Goal: Find specific page/section: Find specific page/section

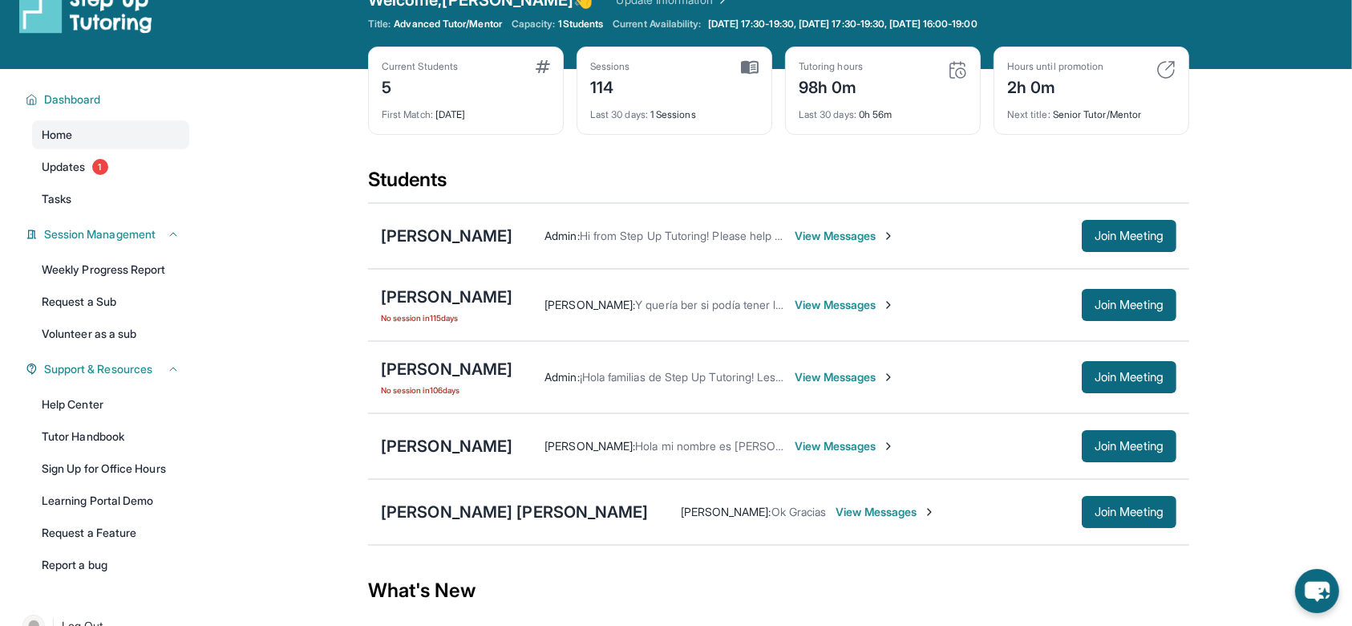
scroll to position [36, 0]
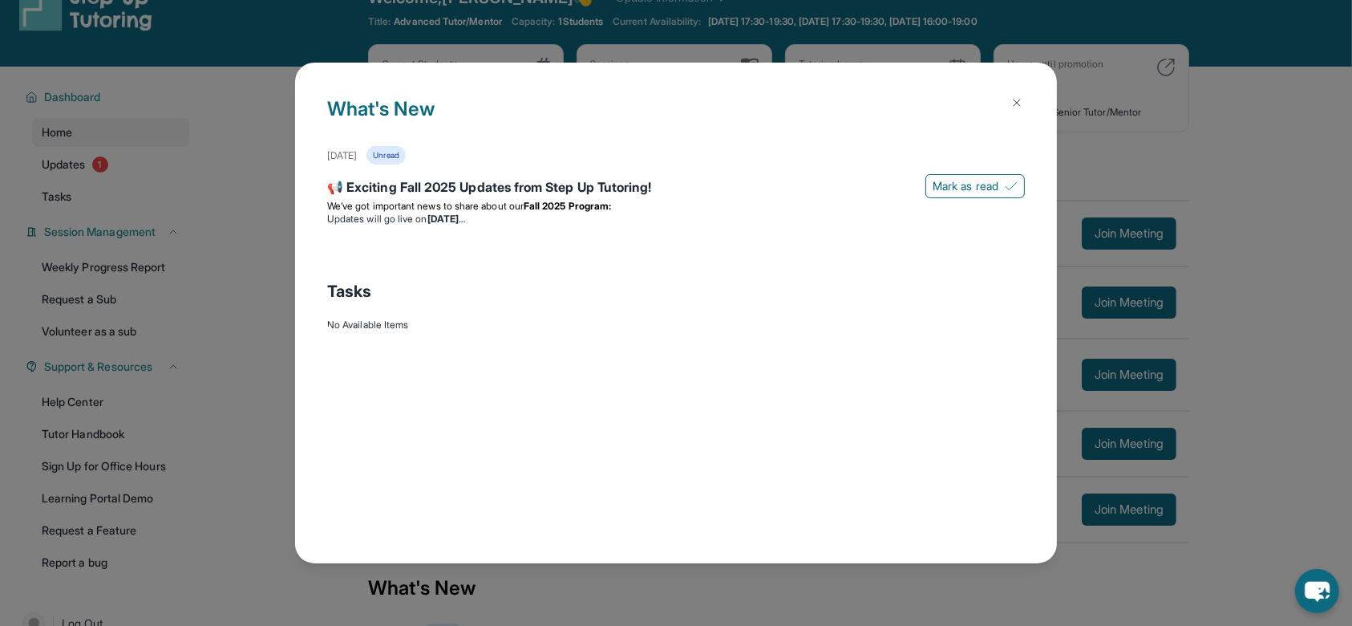
click at [1022, 104] on img at bounding box center [1017, 102] width 13 height 13
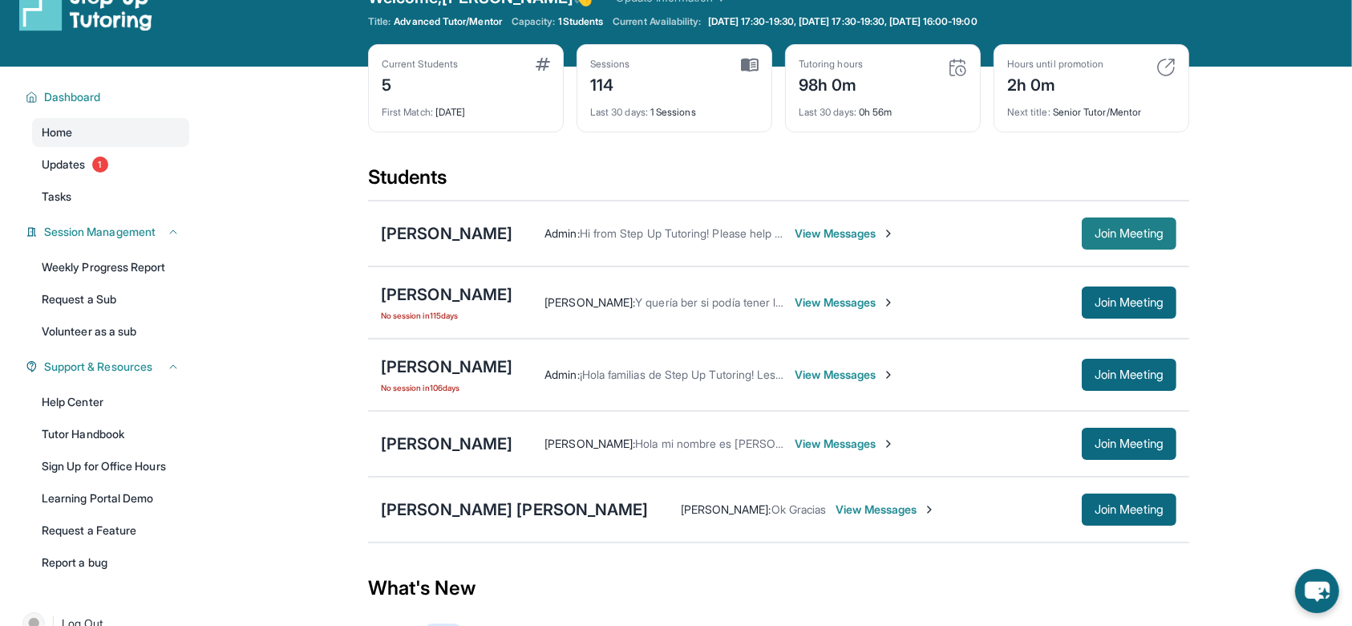
click at [1103, 233] on span "Join Meeting" at bounding box center [1129, 234] width 69 height 10
click at [1135, 221] on button "Join Meeting" at bounding box center [1129, 233] width 95 height 32
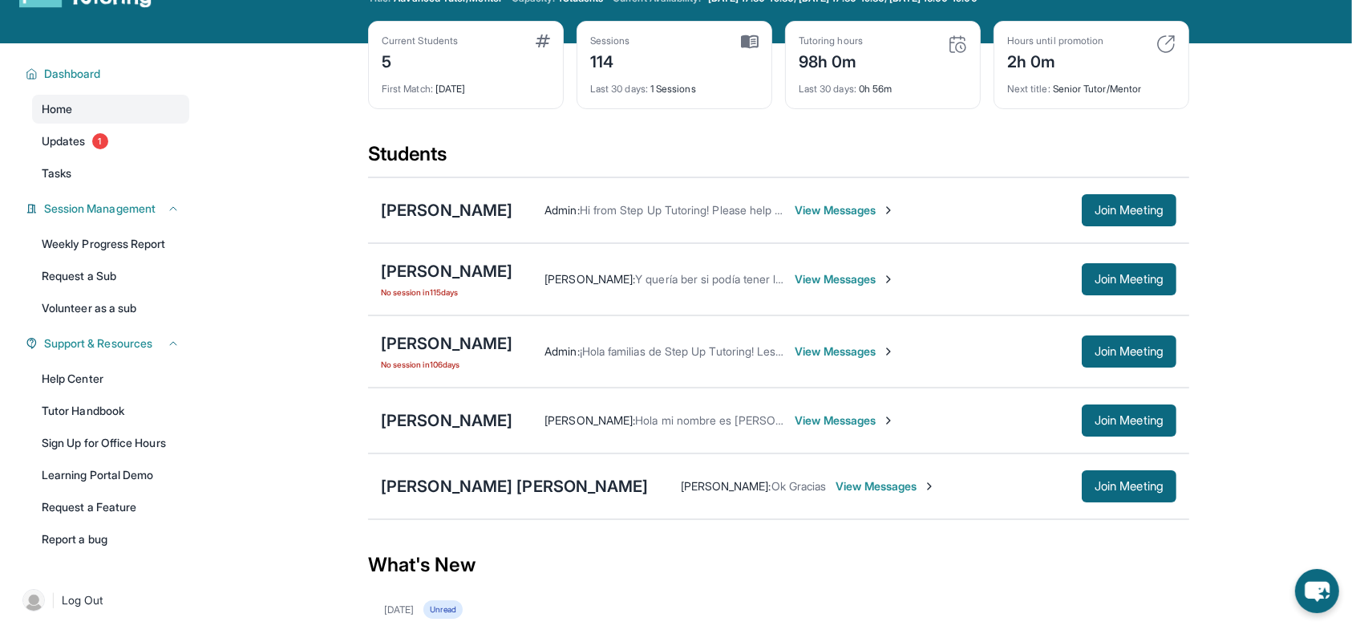
scroll to position [0, 0]
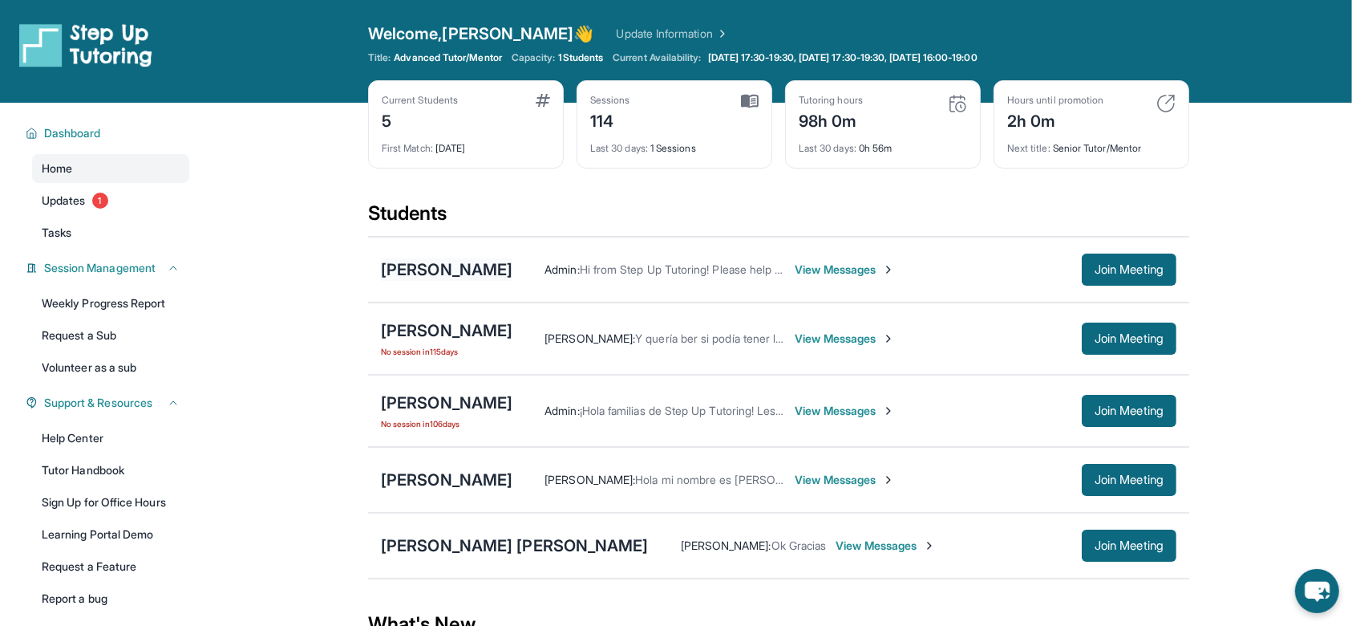
click at [460, 263] on div "[PERSON_NAME]" at bounding box center [447, 269] width 132 height 22
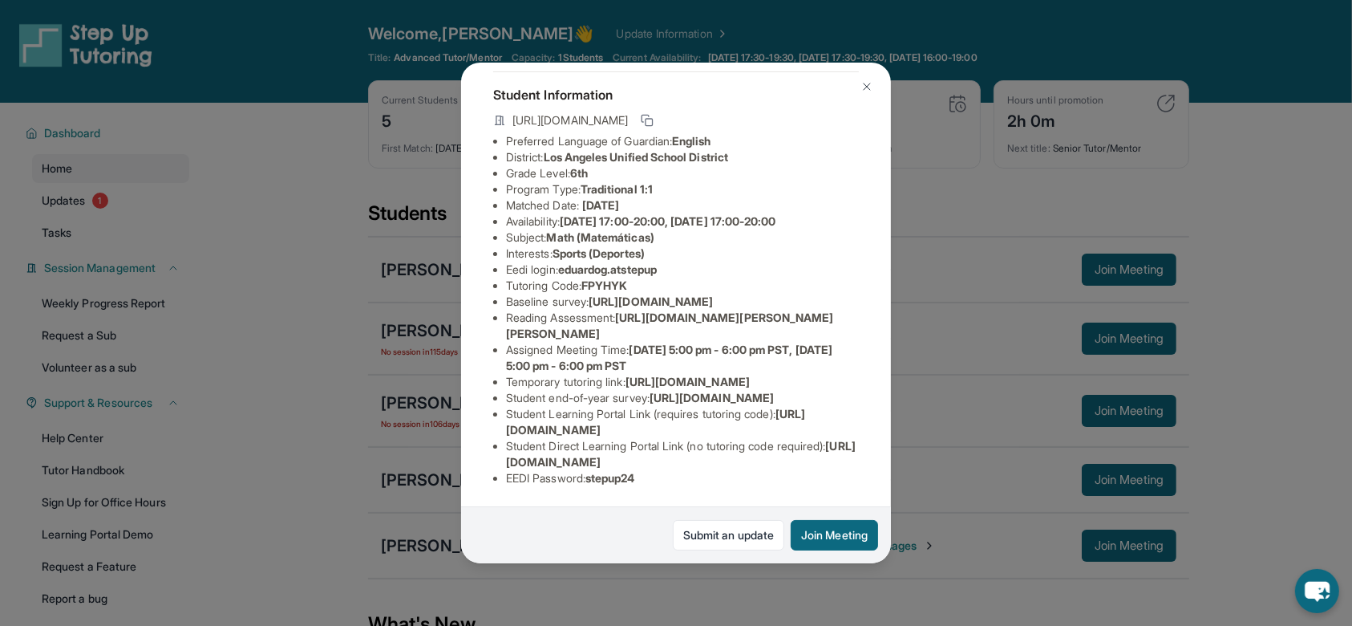
scroll to position [107, 585]
drag, startPoint x: 508, startPoint y: 297, endPoint x: 869, endPoint y: 333, distance: 362.7
click at [869, 333] on div "Eduardo Gomez Guardian: Sofia Lopez Student Information https://student-portal.…" at bounding box center [676, 313] width 430 height 500
copy span "https://airtable.com/apprlfn8WjpjBUn2G/shrK0QR6AaNyG5psY?prefill_Type%20of%20Fo…"
click at [685, 308] on span "https://airtable.com/apprlfn8WjpjBUn2G/shrK0QR6AaNyG5psY?prefill_Type%20of%20Fo…" at bounding box center [651, 301] width 124 height 14
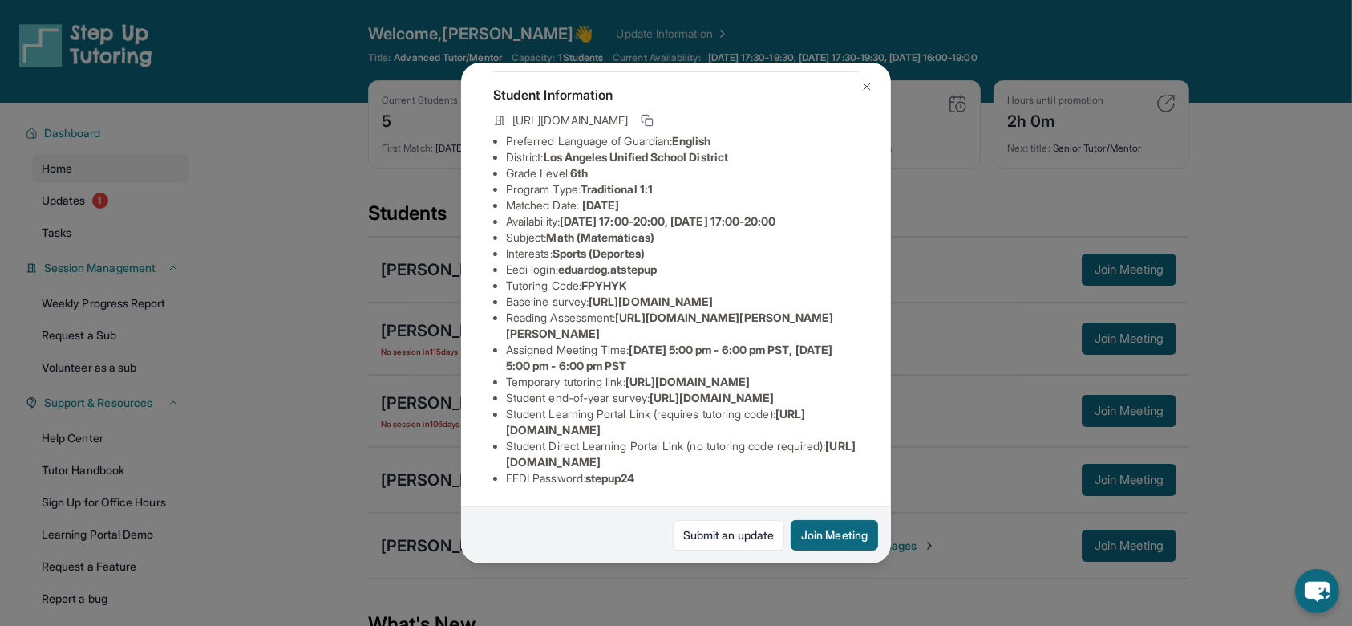
scroll to position [282, 0]
click at [866, 85] on img at bounding box center [867, 86] width 13 height 13
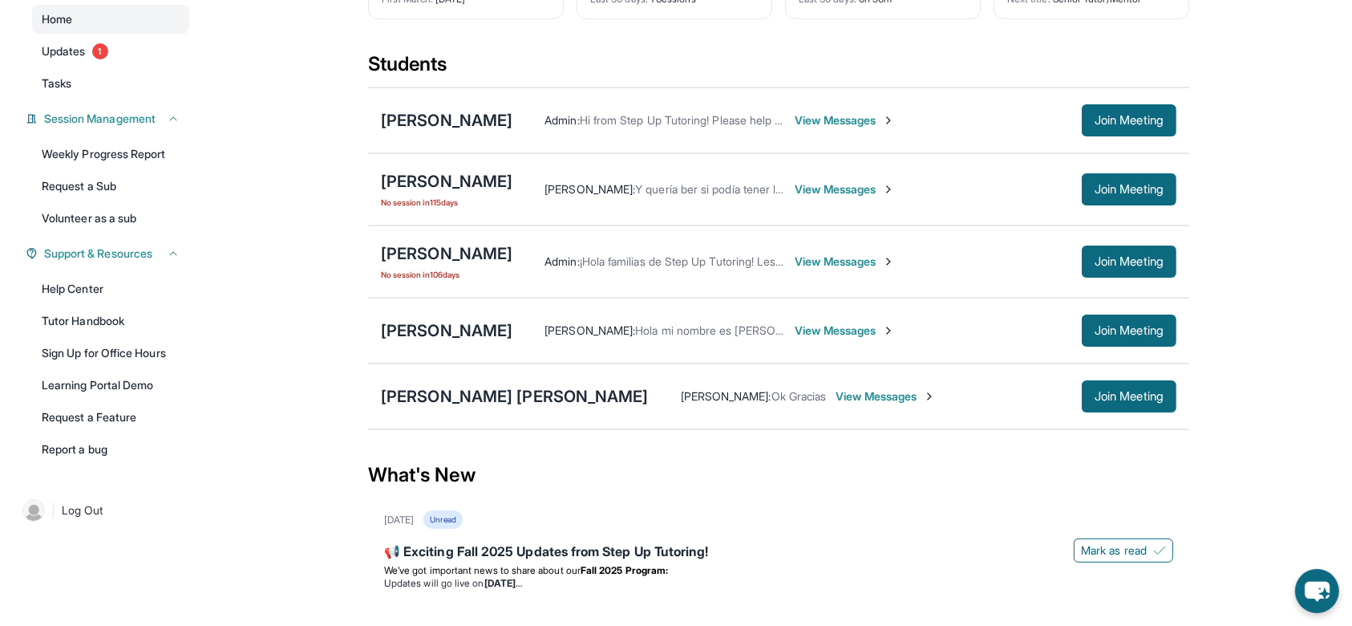
scroll to position [0, 0]
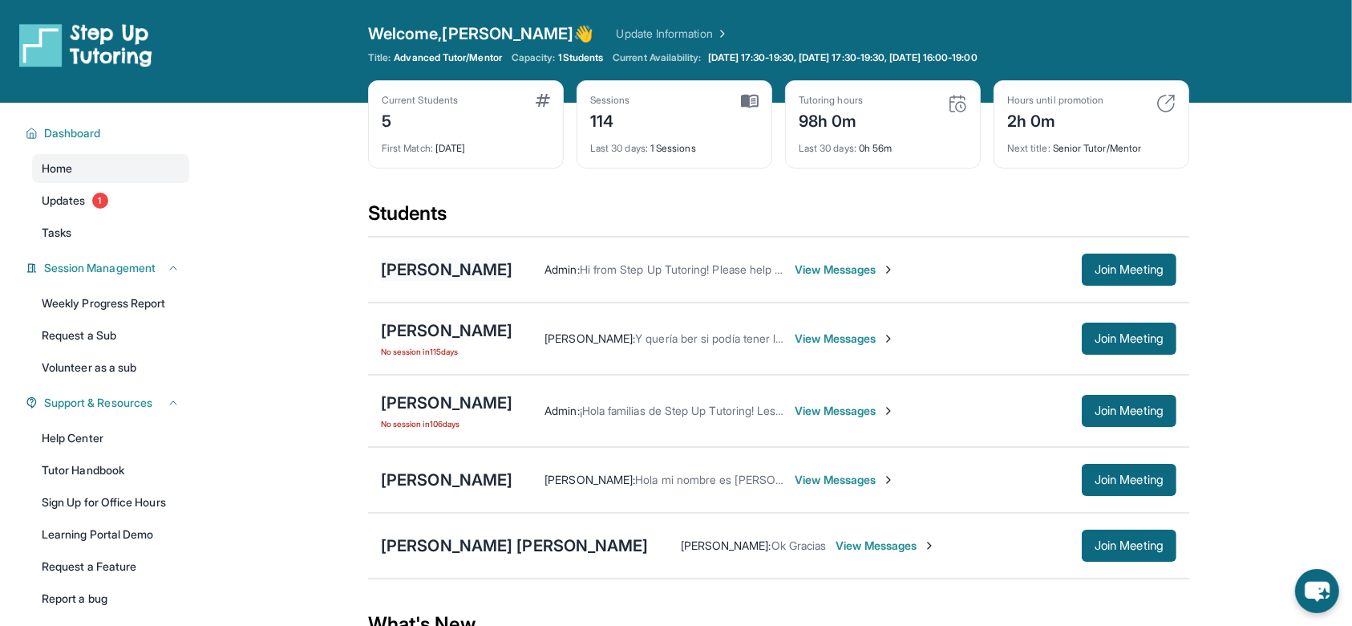
click at [411, 273] on div "[PERSON_NAME]" at bounding box center [447, 269] width 132 height 22
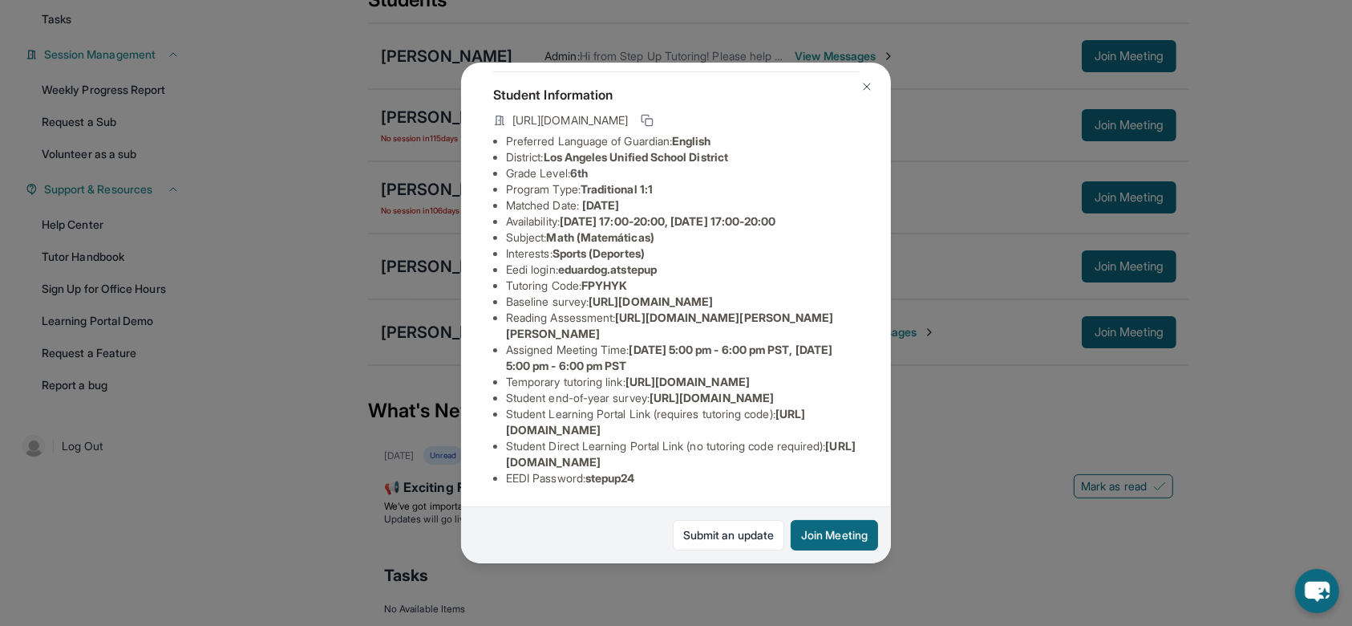
scroll to position [213, 0]
drag, startPoint x: 565, startPoint y: 147, endPoint x: 683, endPoint y: 147, distance: 117.9
click at [683, 261] on li "Eedi login : eduardog.atstepup" at bounding box center [682, 269] width 353 height 16
copy span "eduardog.atstepup"
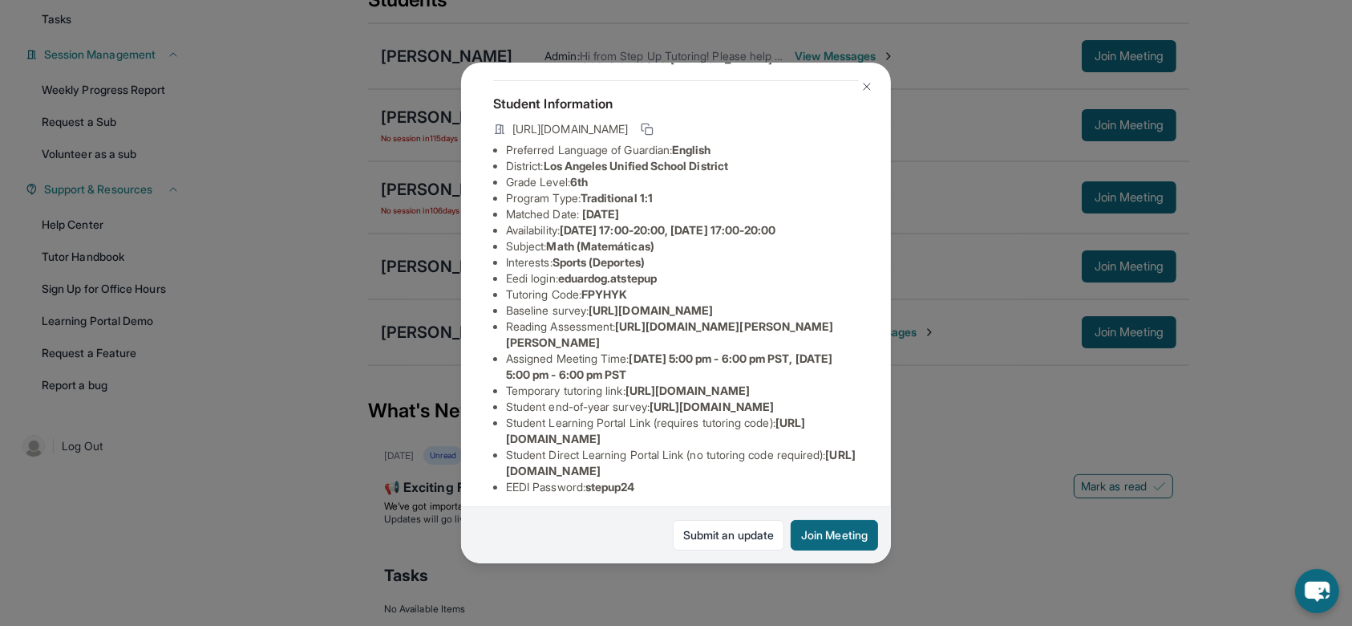
click at [703, 270] on li "Interests : Sports (Deportes)" at bounding box center [682, 262] width 353 height 16
drag, startPoint x: 561, startPoint y: 290, endPoint x: 674, endPoint y: 286, distance: 112.4
click at [674, 286] on li "Eedi login : eduardog.atstepup" at bounding box center [682, 278] width 353 height 16
copy li "eduardog.atstepup"
click at [866, 77] on button at bounding box center [867, 87] width 32 height 32
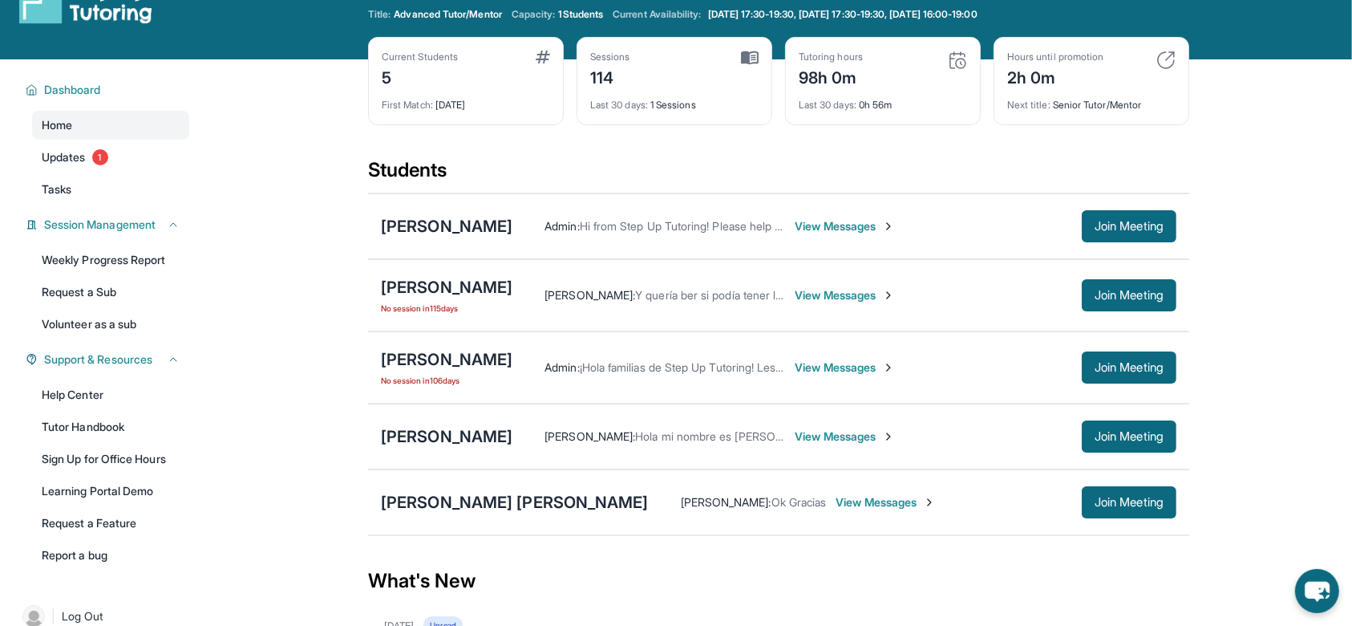
scroll to position [0, 0]
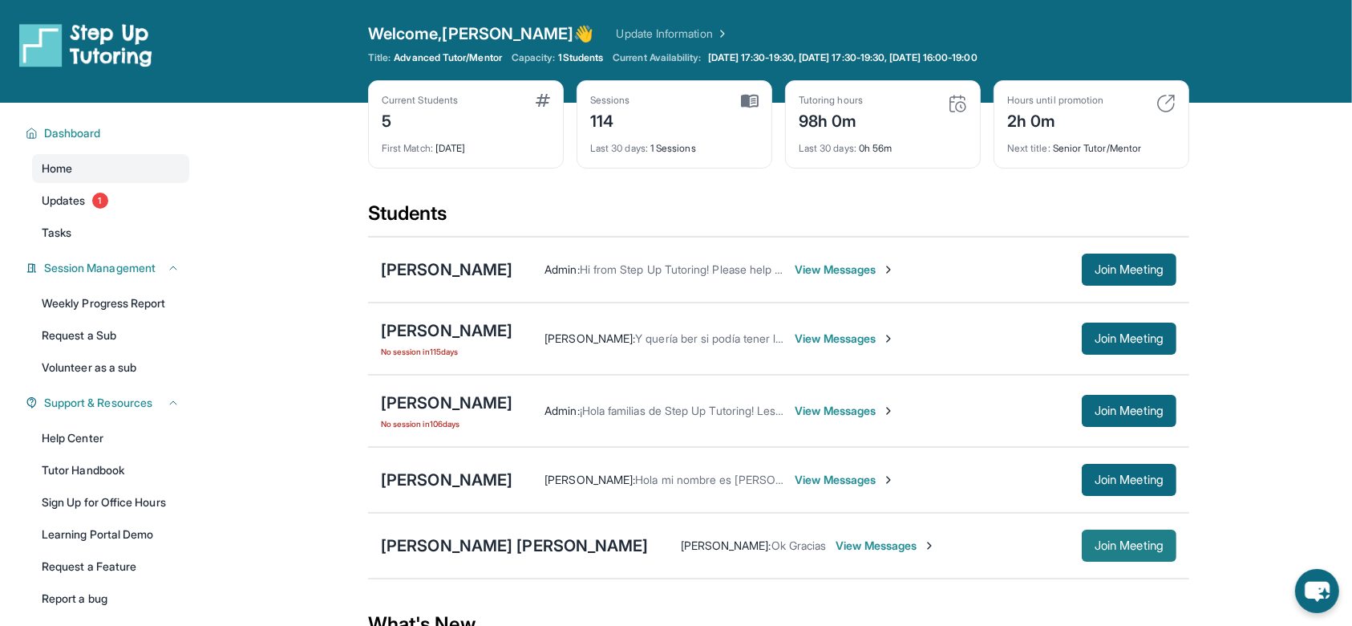
click at [1134, 541] on span "Join Meeting" at bounding box center [1129, 546] width 69 height 10
click at [430, 534] on div "[PERSON_NAME] [PERSON_NAME]" at bounding box center [515, 545] width 268 height 22
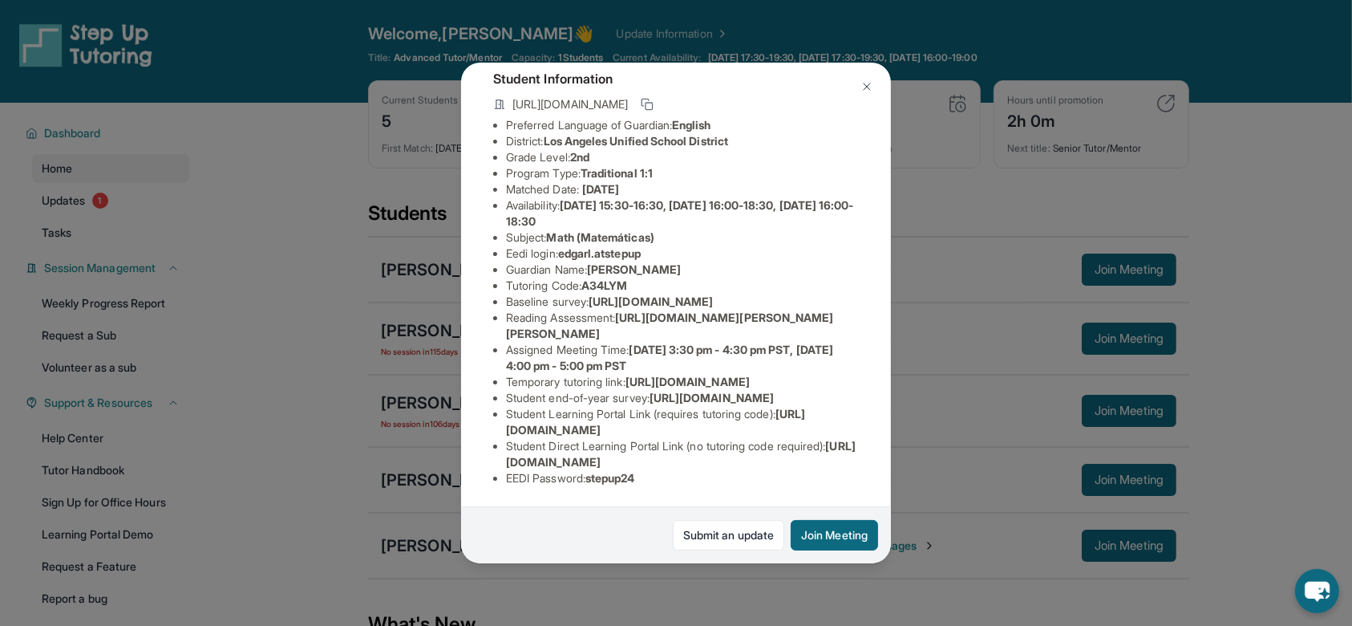
scroll to position [299, 0]
click at [861, 93] on img at bounding box center [867, 86] width 13 height 13
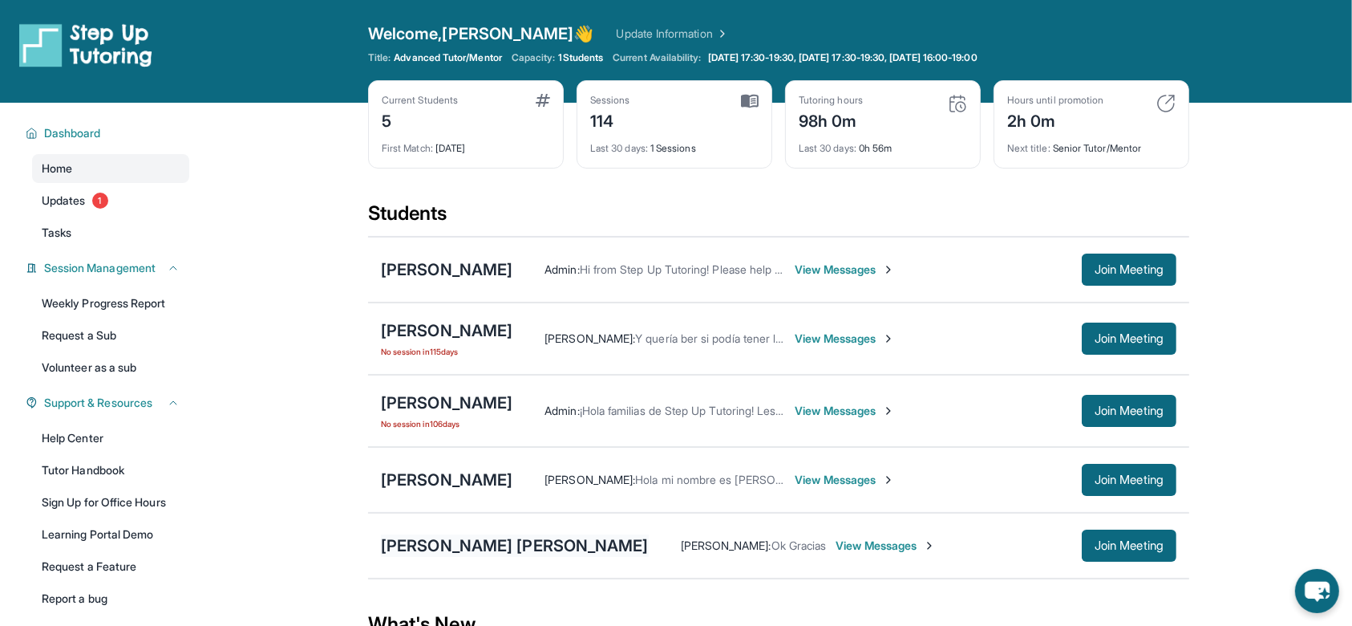
click at [468, 549] on div "[PERSON_NAME] [PERSON_NAME]" at bounding box center [515, 545] width 268 height 22
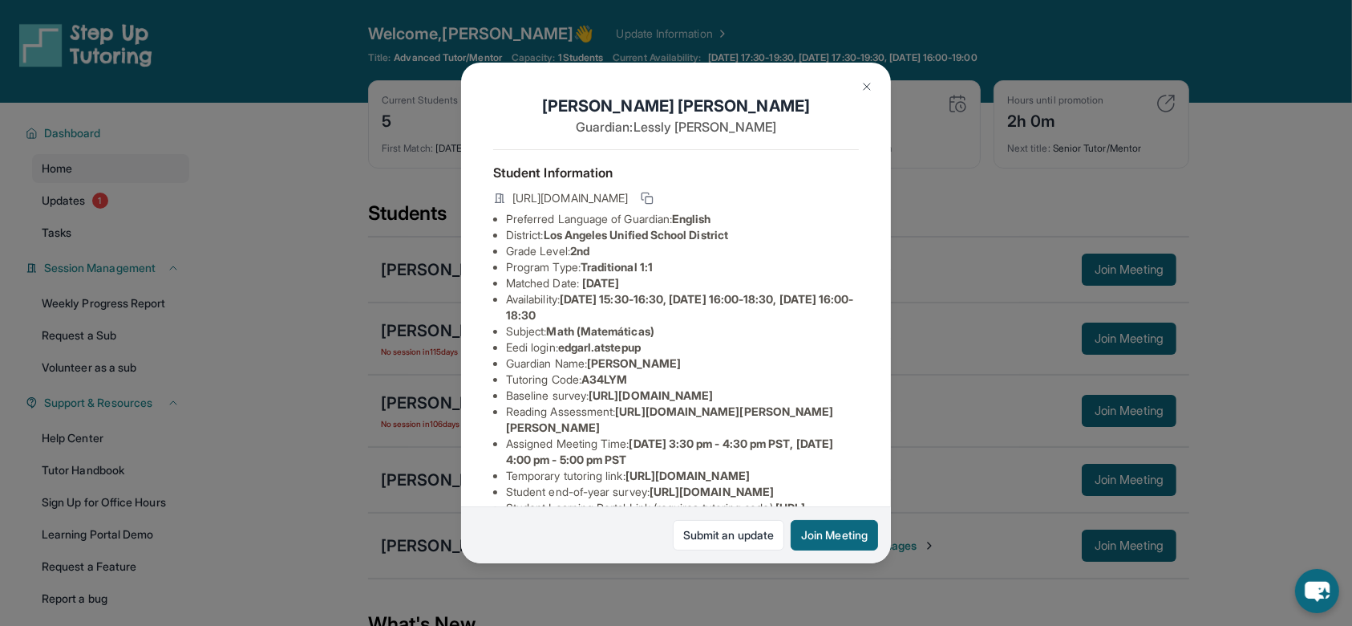
click at [388, 328] on div "[PERSON_NAME] [PERSON_NAME] Guardian: [PERSON_NAME] Student Information [URL][D…" at bounding box center [676, 313] width 1352 height 626
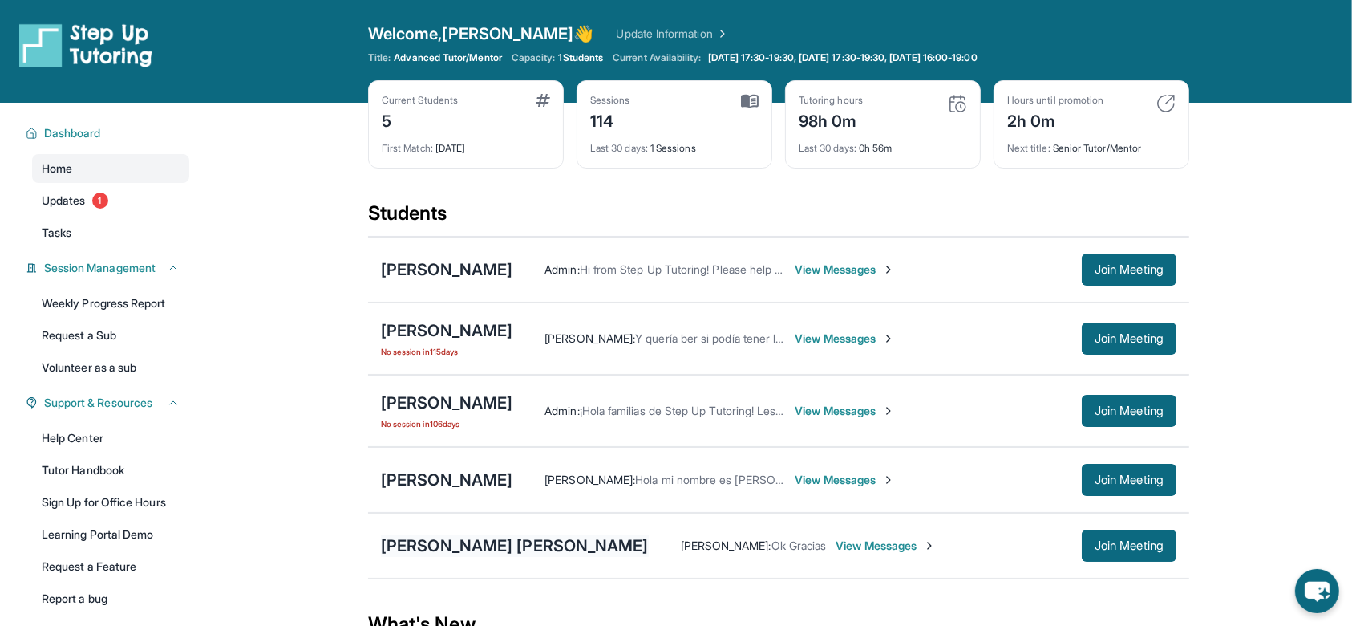
click at [479, 553] on div "[PERSON_NAME] [PERSON_NAME]" at bounding box center [515, 545] width 268 height 22
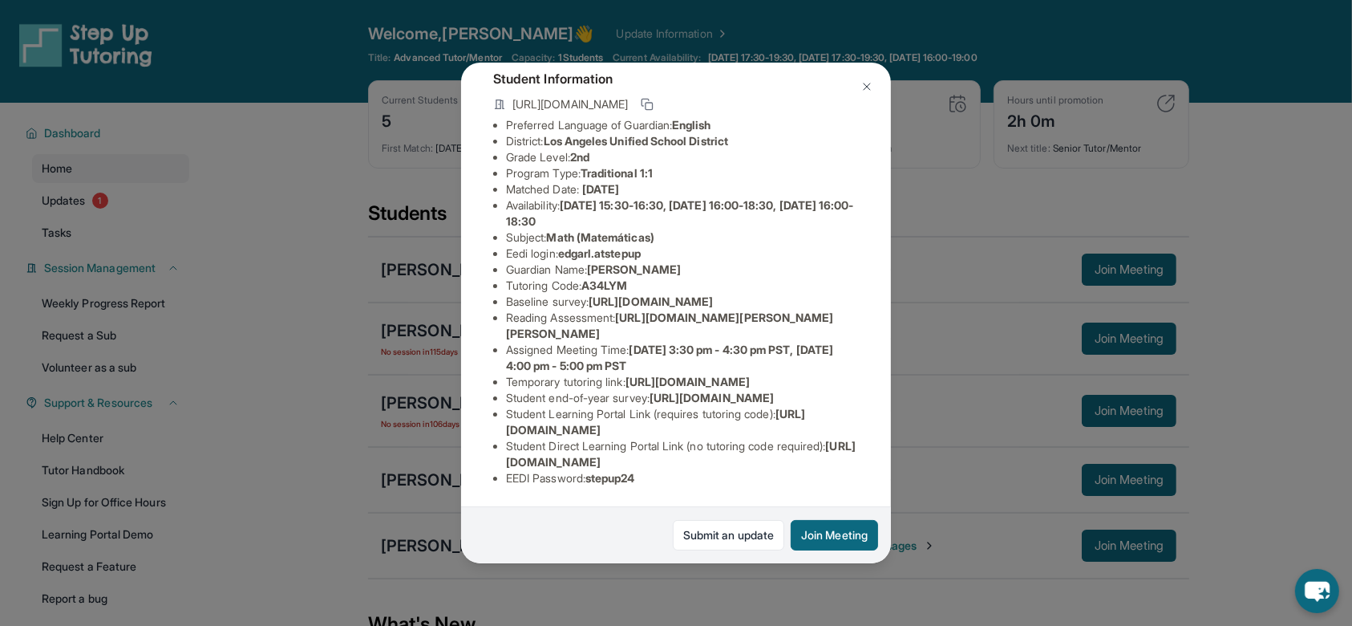
click at [878, 89] on button at bounding box center [867, 87] width 32 height 32
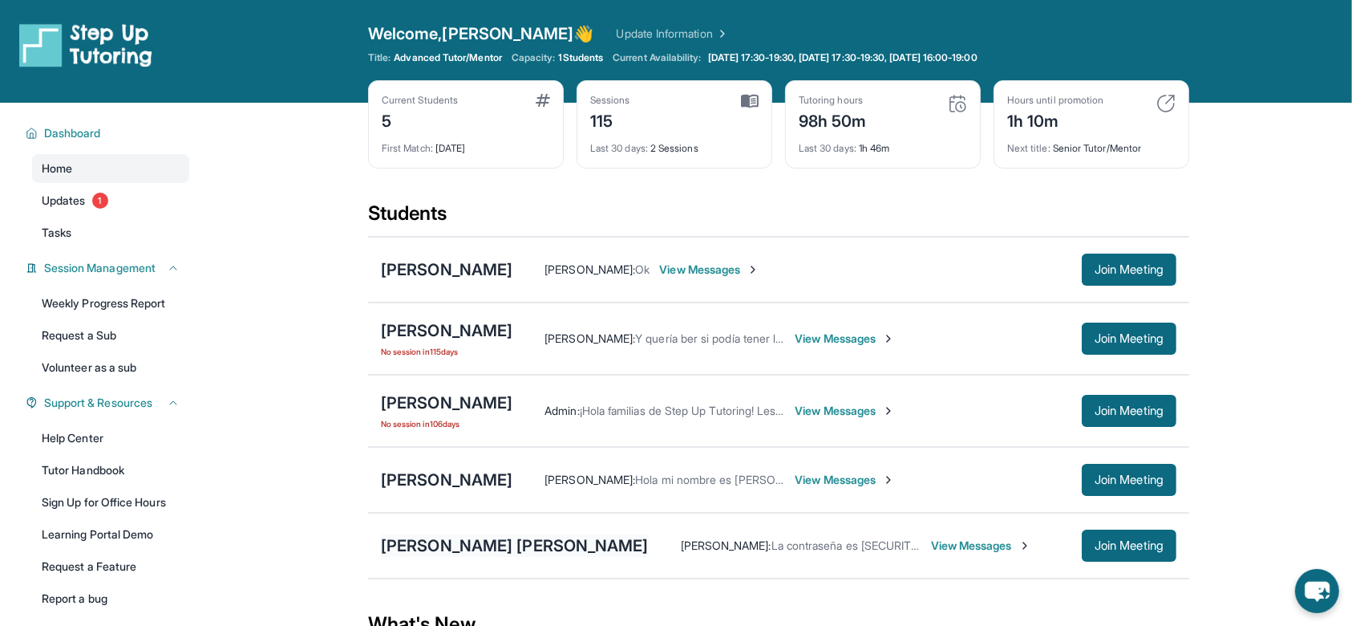
click at [481, 534] on div "[PERSON_NAME] [PERSON_NAME]" at bounding box center [515, 545] width 268 height 22
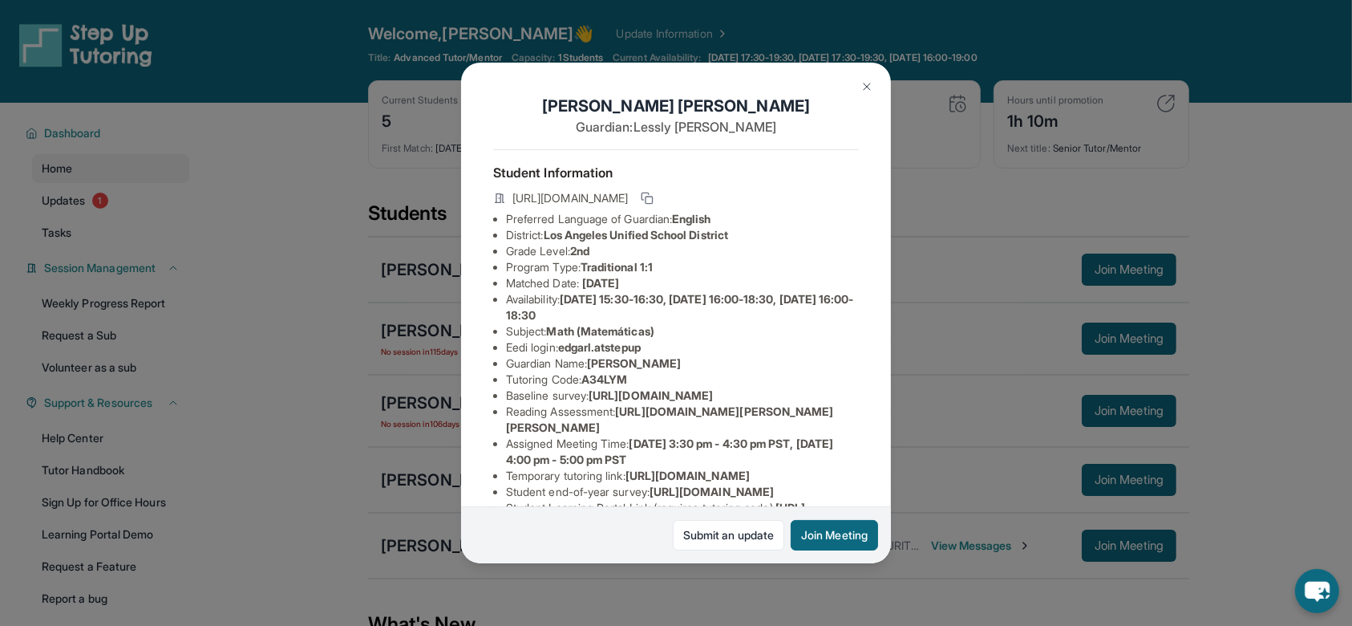
click at [877, 83] on button at bounding box center [867, 87] width 32 height 32
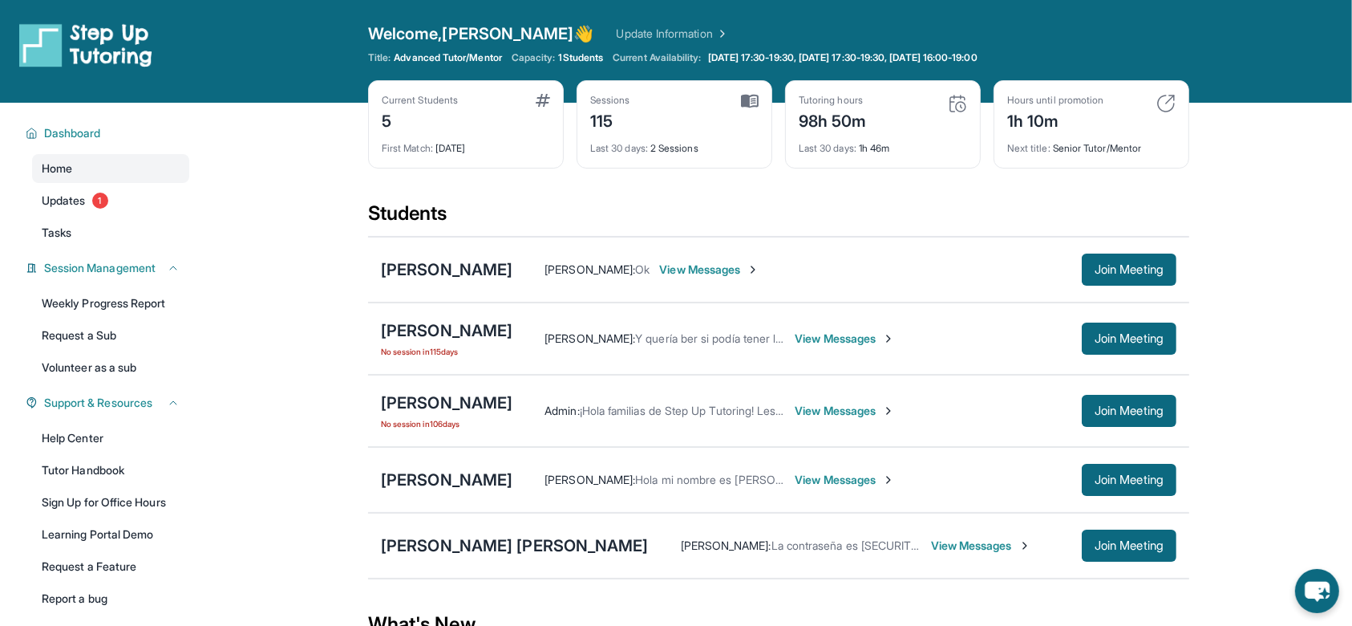
click at [1161, 99] on img at bounding box center [1165, 103] width 19 height 19
click at [1171, 107] on img at bounding box center [1165, 103] width 19 height 19
drag, startPoint x: 1053, startPoint y: 144, endPoint x: 1156, endPoint y: 144, distance: 102.7
click at [1156, 144] on div "Next title : Senior Tutor/Mentor" at bounding box center [1091, 143] width 168 height 22
click at [1122, 171] on div "Current Students 5 First Match : [DATE] Sessions 115 Last 30 days : 2 Sessions …" at bounding box center [778, 140] width 821 height 120
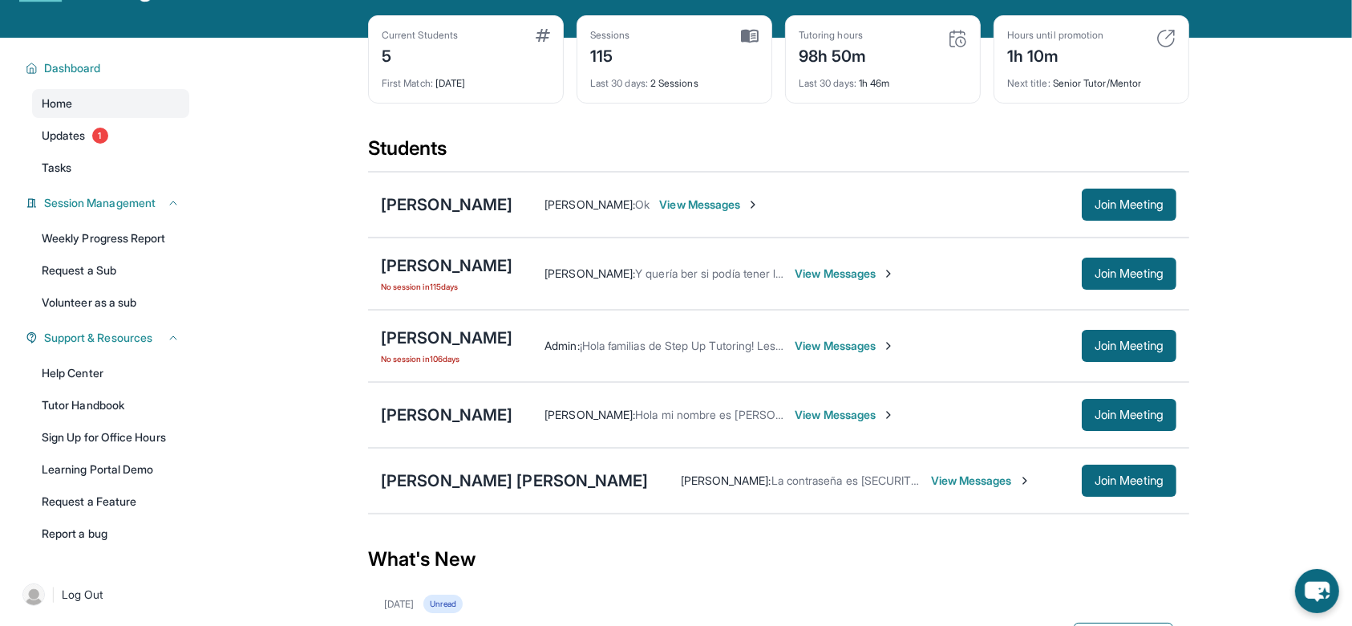
scroll to position [58, 0]
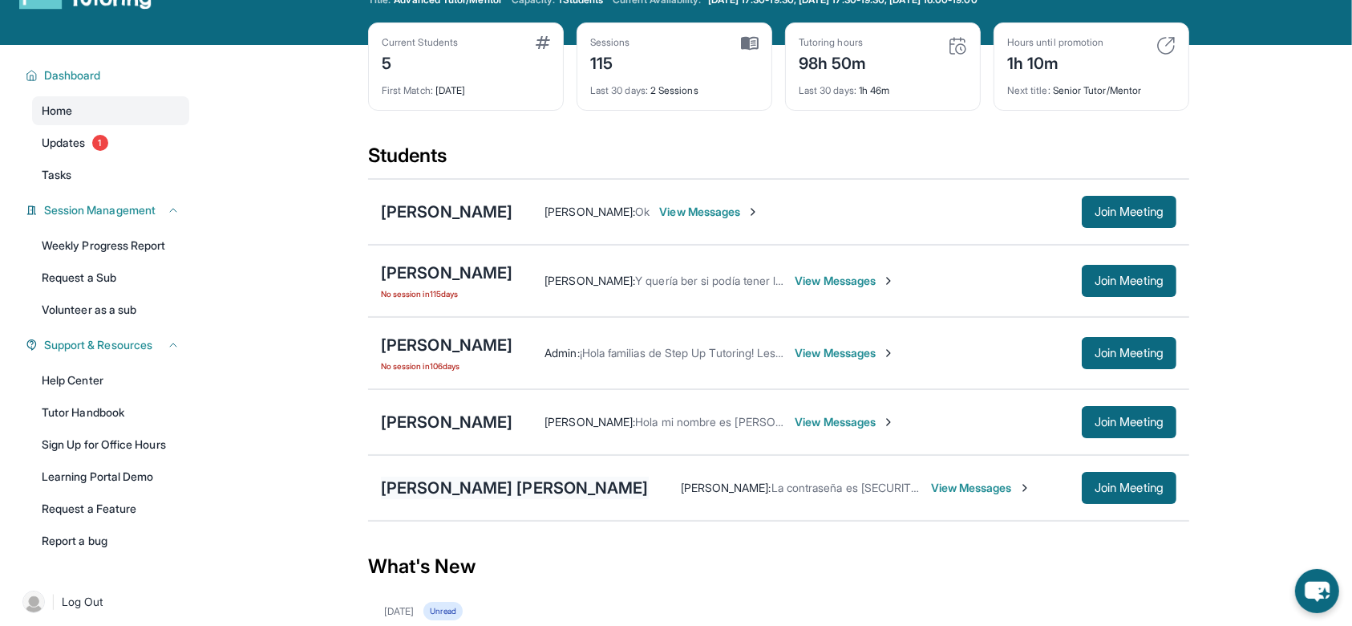
click at [510, 481] on div "[PERSON_NAME] [PERSON_NAME]" at bounding box center [515, 487] width 268 height 22
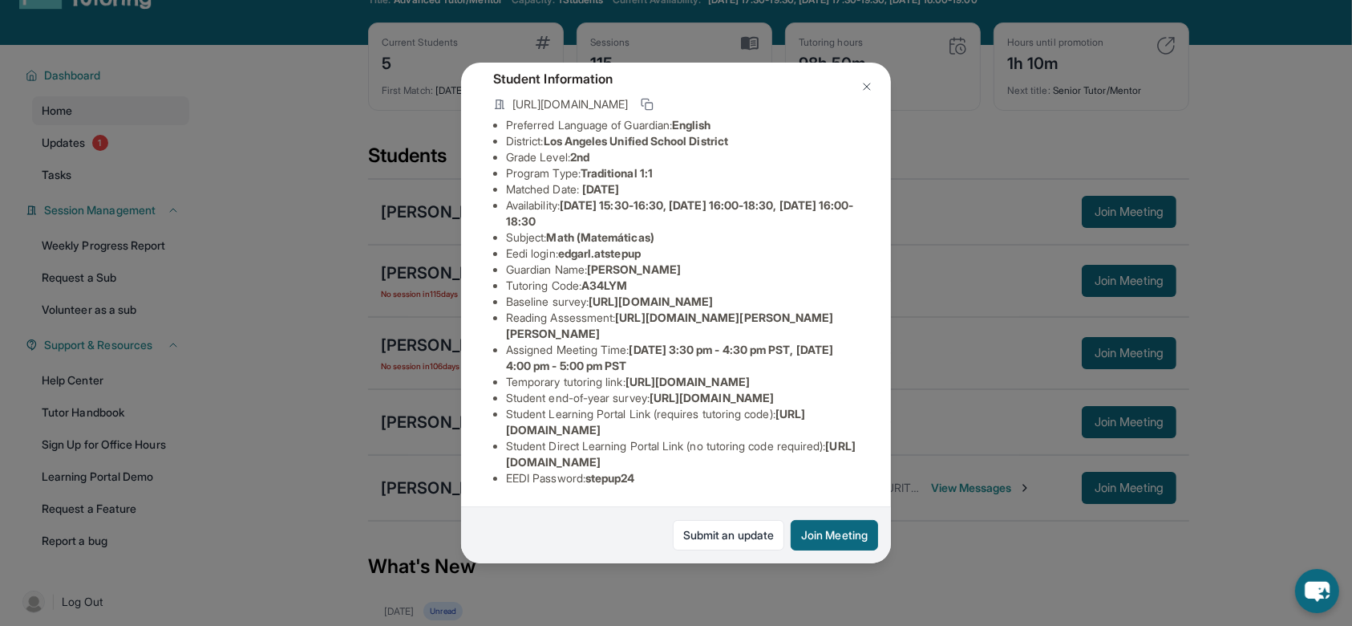
scroll to position [107, 582]
drag, startPoint x: 500, startPoint y: 318, endPoint x: 767, endPoint y: 358, distance: 269.3
click at [767, 358] on div "[PERSON_NAME] [PERSON_NAME] Guardian: [PERSON_NAME] Student Information [URL][D…" at bounding box center [676, 313] width 430 height 500
copy ul "[URL][DOMAIN_NAME] Reading Assessment : [URL][DOMAIN_NAME]?"
click at [872, 88] on img at bounding box center [867, 86] width 13 height 13
